Goal: Information Seeking & Learning: Learn about a topic

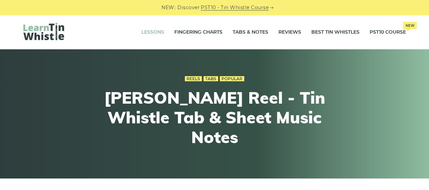
click at [151, 32] on link "Lessons" at bounding box center [153, 32] width 23 height 17
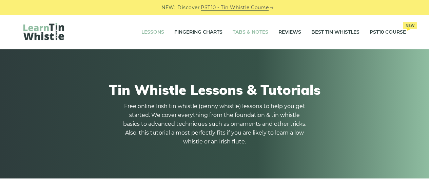
click at [255, 31] on link "Tabs & Notes" at bounding box center [251, 32] width 36 height 17
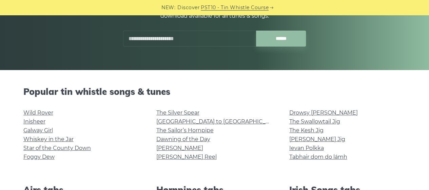
scroll to position [104, 0]
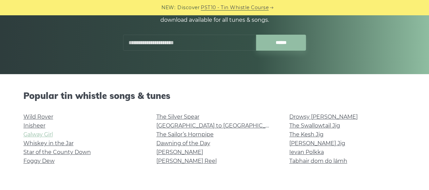
click at [43, 134] on link "Galway Girl" at bounding box center [38, 134] width 30 height 6
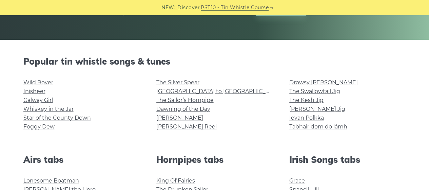
scroll to position [138, 0]
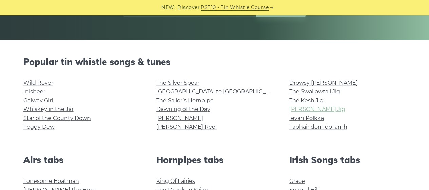
click at [300, 110] on link "[PERSON_NAME] Jig" at bounding box center [318, 109] width 56 height 6
click at [311, 115] on link "Ievan Polkka" at bounding box center [307, 118] width 35 height 6
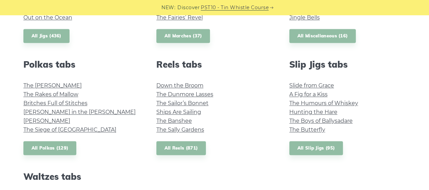
scroll to position [458, 0]
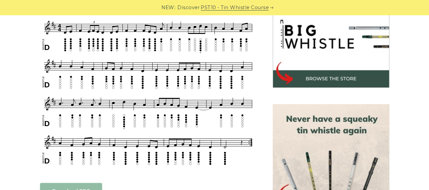
scroll to position [208, 0]
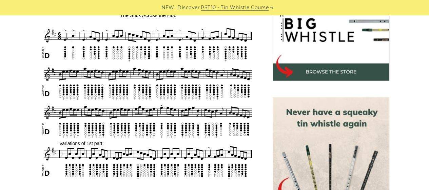
scroll to position [231, 0]
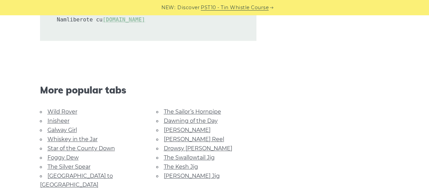
scroll to position [1512, 0]
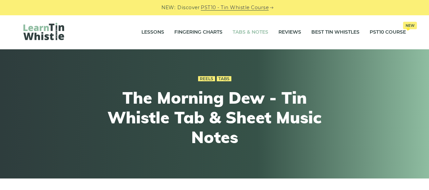
click at [248, 31] on link "Tabs & Notes" at bounding box center [251, 32] width 36 height 17
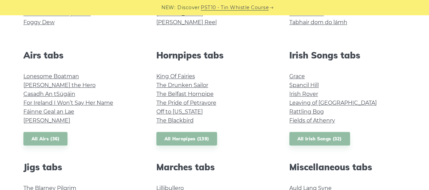
scroll to position [267, 0]
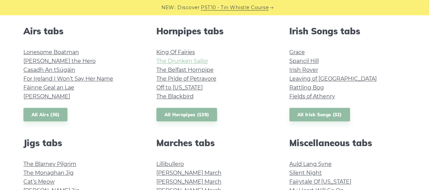
click at [176, 62] on link "The Drunken Sailor" at bounding box center [182, 61] width 52 height 6
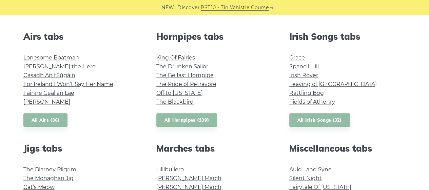
scroll to position [260, 0]
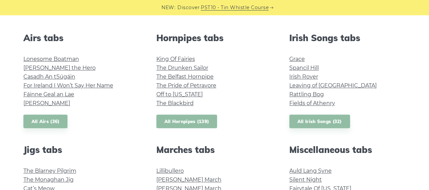
click at [188, 117] on link "All Hornpipes (139)" at bounding box center [186, 121] width 61 height 14
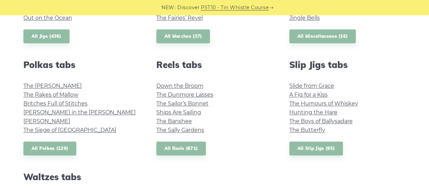
scroll to position [472, 0]
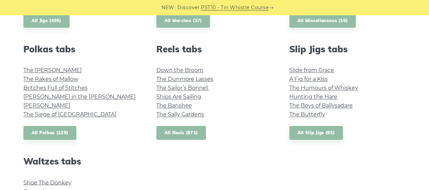
click at [175, 135] on link "All Reels (871)" at bounding box center [181, 133] width 50 height 14
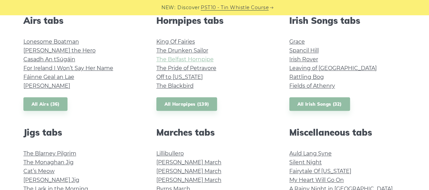
scroll to position [279, 0]
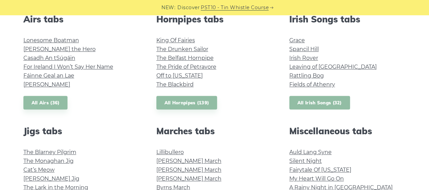
click at [305, 105] on link "All Irish Songs (32)" at bounding box center [320, 103] width 61 height 14
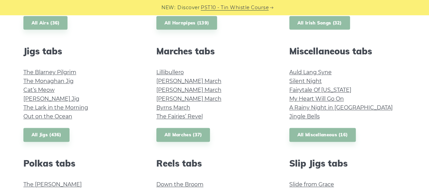
scroll to position [359, 0]
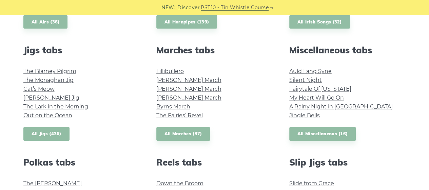
click at [56, 129] on link "All Jigs (436)" at bounding box center [46, 134] width 46 height 14
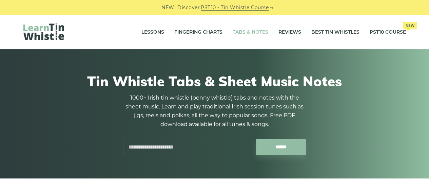
click at [252, 32] on link "Tabs & Notes" at bounding box center [251, 32] width 36 height 17
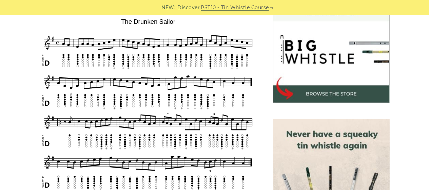
scroll to position [208, 0]
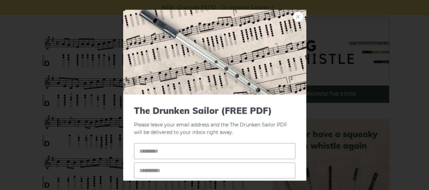
drag, startPoint x: 114, startPoint y: 106, endPoint x: 294, endPoint y: 17, distance: 200.5
click at [294, 17] on link "×" at bounding box center [298, 17] width 10 height 10
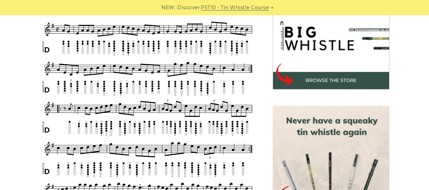
scroll to position [0, 0]
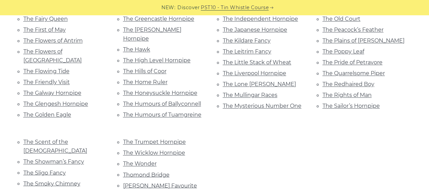
scroll to position [477, 0]
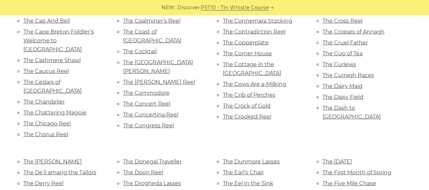
scroll to position [1918, 0]
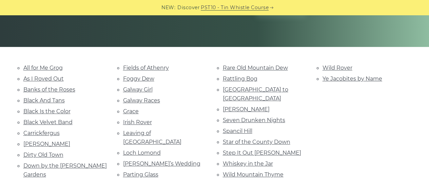
scroll to position [132, 0]
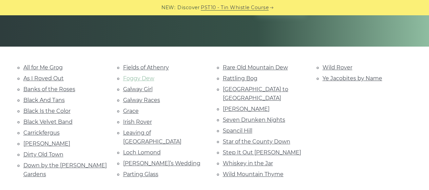
click at [141, 78] on link "Foggy Dew" at bounding box center [138, 78] width 31 height 6
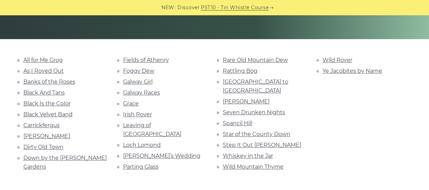
scroll to position [148, 0]
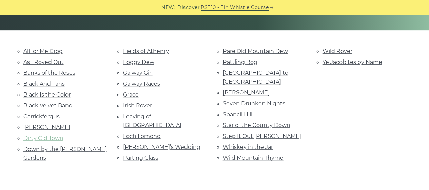
click at [49, 135] on link "Dirty Old Town" at bounding box center [43, 138] width 40 height 6
click at [258, 144] on link "Whiskey in the Jar" at bounding box center [248, 147] width 50 height 6
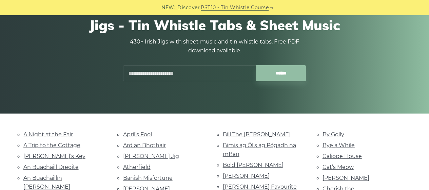
scroll to position [57, 0]
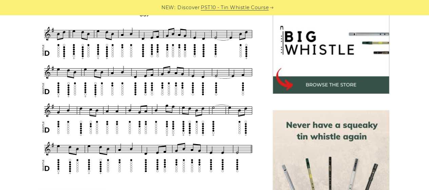
scroll to position [217, 0]
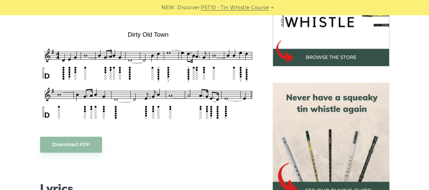
scroll to position [245, 0]
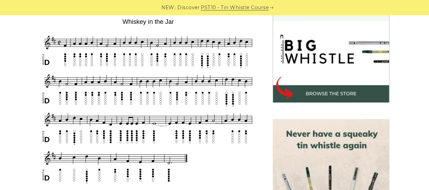
scroll to position [208, 0]
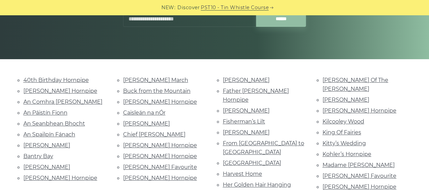
scroll to position [123, 0]
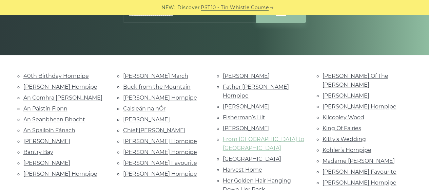
click at [227, 136] on link "From [GEOGRAPHIC_DATA] to [GEOGRAPHIC_DATA]" at bounding box center [263, 143] width 81 height 15
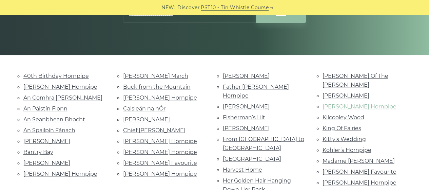
click at [344, 103] on link "[PERSON_NAME] Hornpipe" at bounding box center [360, 106] width 74 height 6
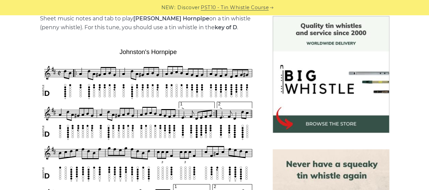
scroll to position [180, 0]
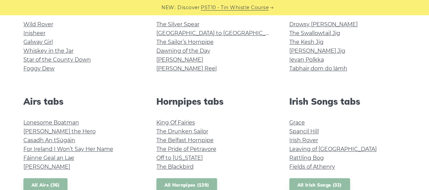
scroll to position [197, 0]
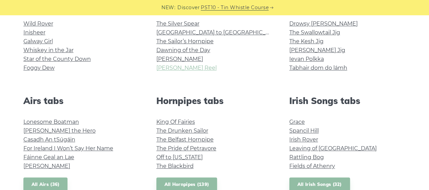
click at [169, 69] on link "[PERSON_NAME] Reel" at bounding box center [186, 67] width 60 height 6
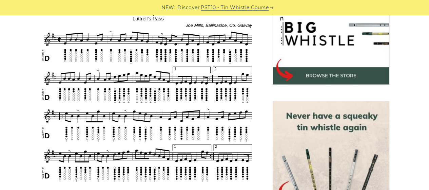
scroll to position [227, 0]
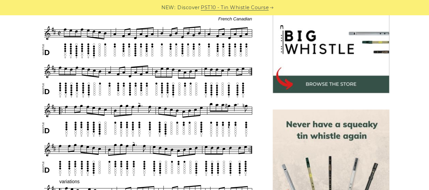
scroll to position [211, 0]
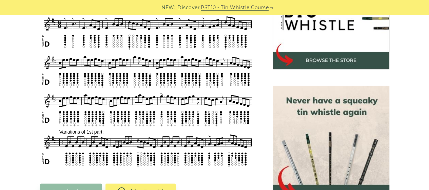
scroll to position [239, 0]
